Goal: Transaction & Acquisition: Purchase product/service

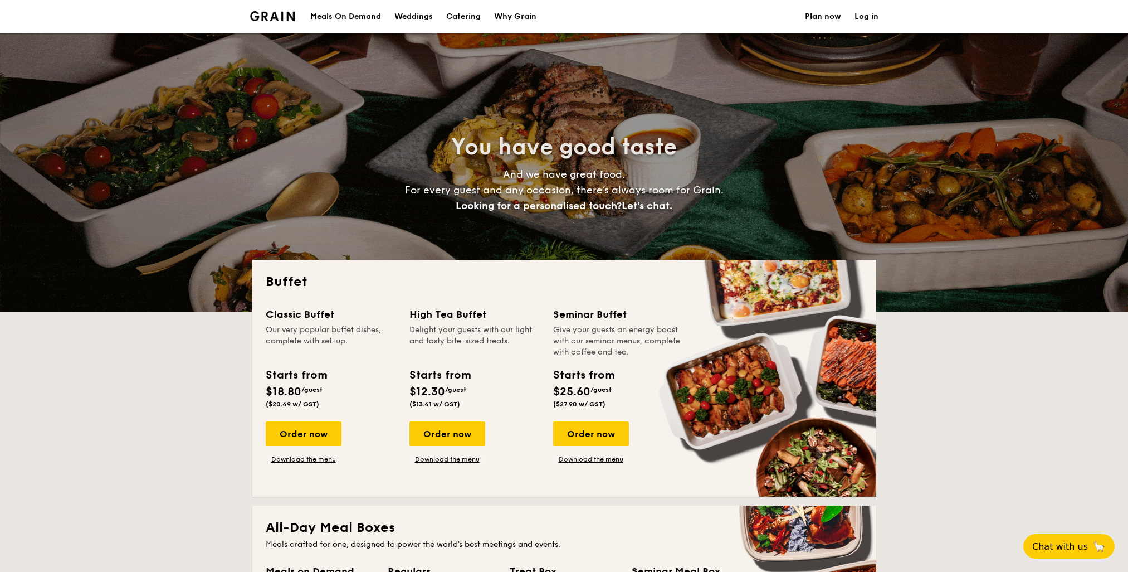
select select
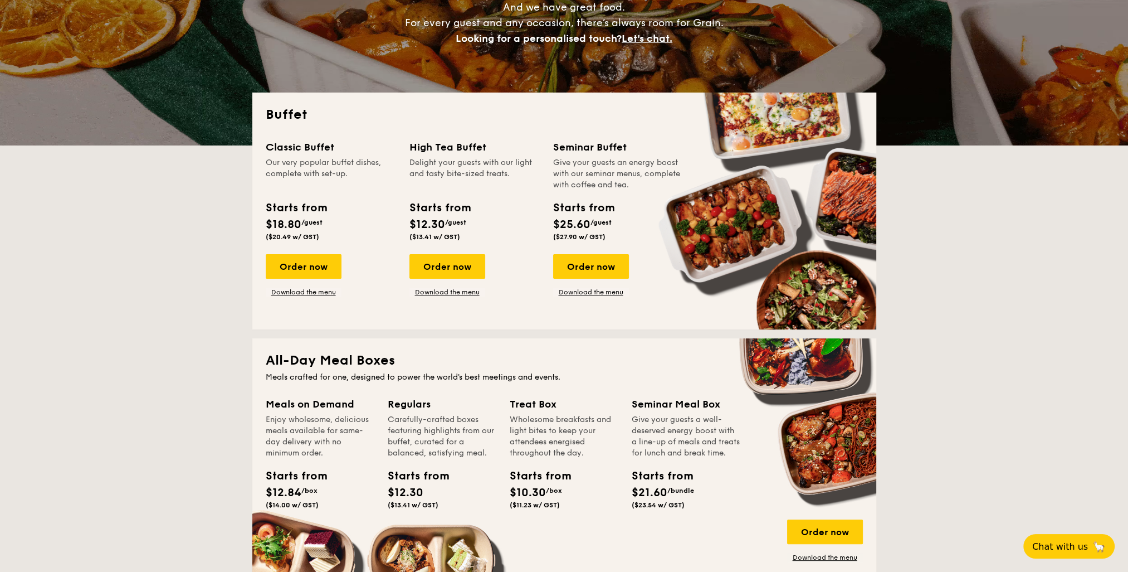
scroll to position [223, 0]
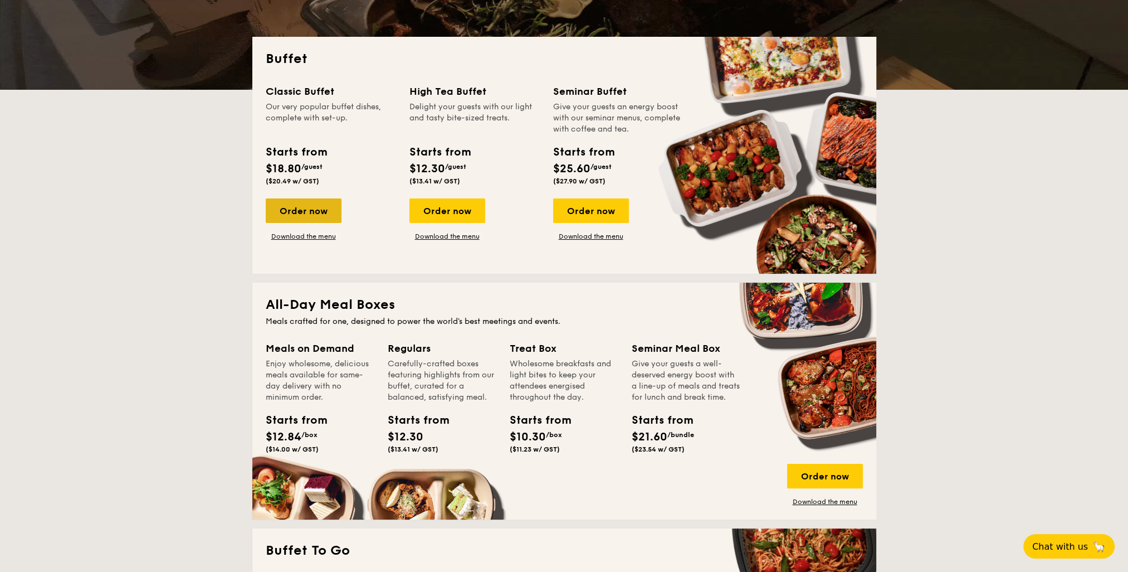
click at [329, 214] on div "Order now" at bounding box center [304, 210] width 76 height 25
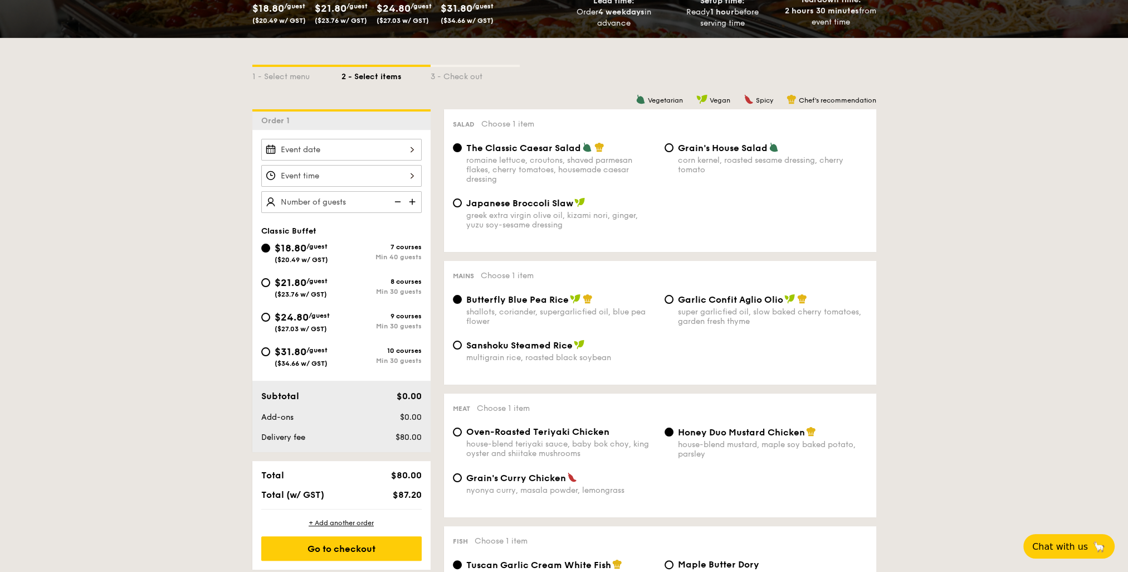
scroll to position [223, 0]
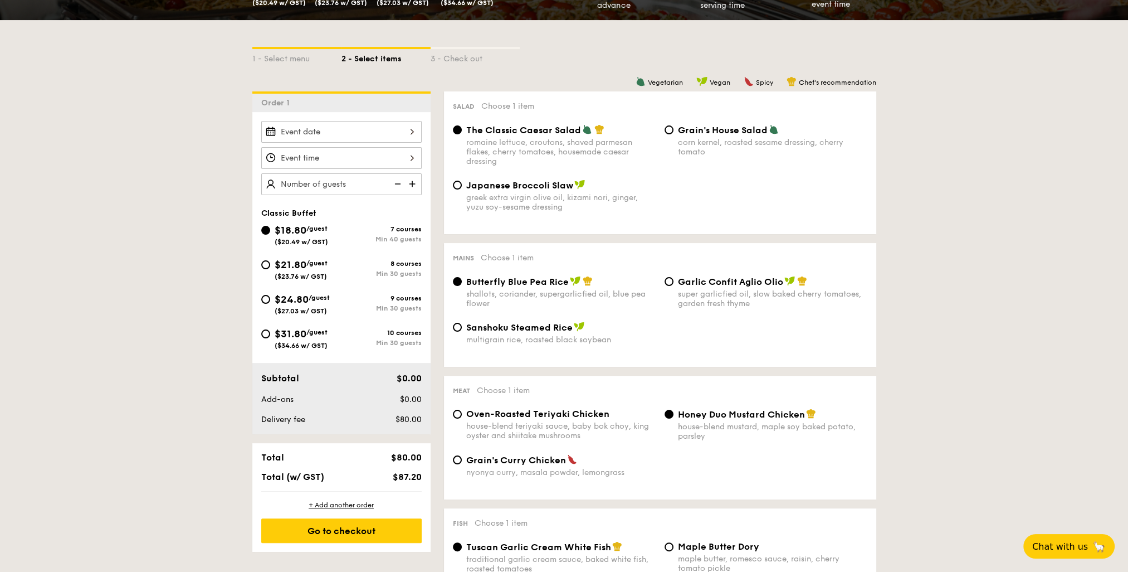
click at [412, 178] on img at bounding box center [413, 183] width 17 height 21
click at [411, 180] on img at bounding box center [413, 183] width 17 height 21
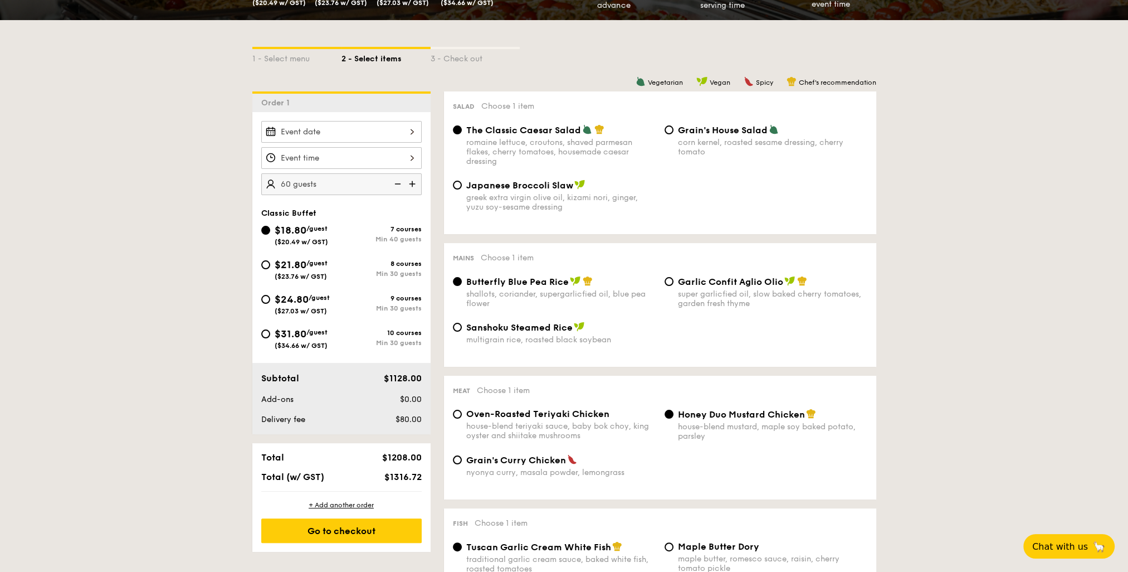
click at [411, 180] on img at bounding box center [413, 183] width 17 height 21
click at [410, 181] on img at bounding box center [413, 183] width 17 height 21
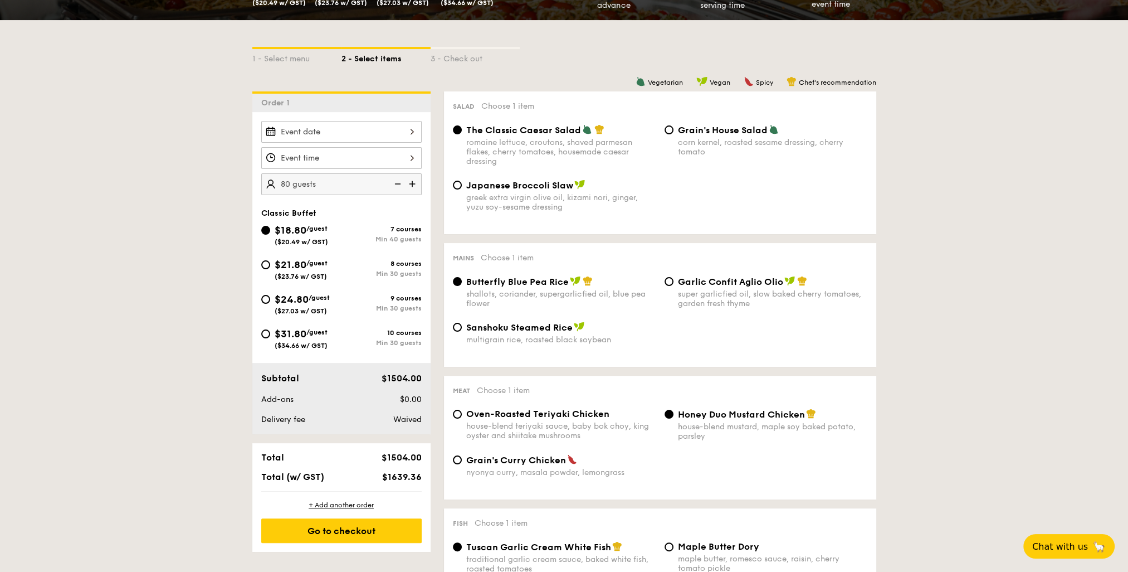
type input "85 guests"
